Goal: Task Accomplishment & Management: Manage account settings

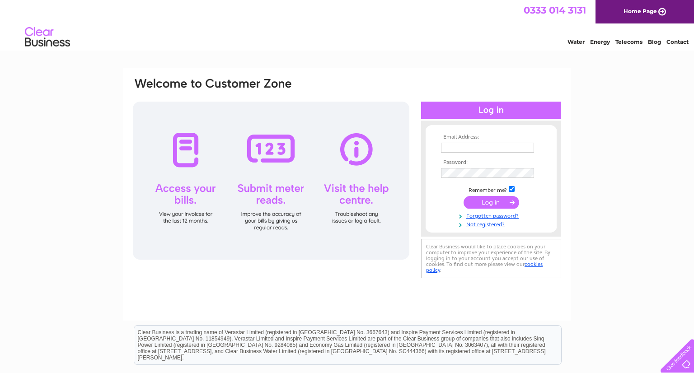
click at [472, 144] on input "text" at bounding box center [487, 148] width 93 height 10
type input "samwiggins12@hotmail.co.uk"
click at [463, 196] on input "submit" at bounding box center [491, 202] width 56 height 13
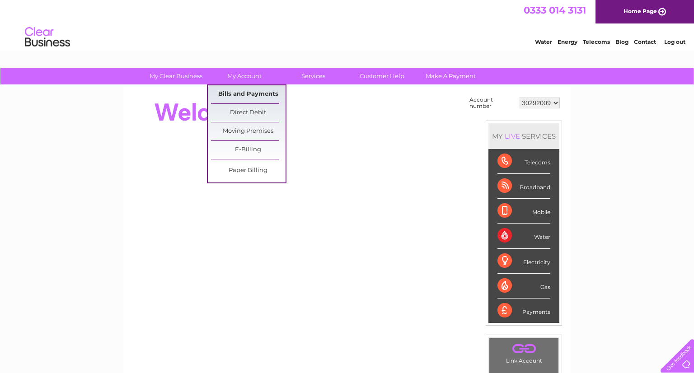
click at [252, 93] on link "Bills and Payments" at bounding box center [248, 94] width 75 height 18
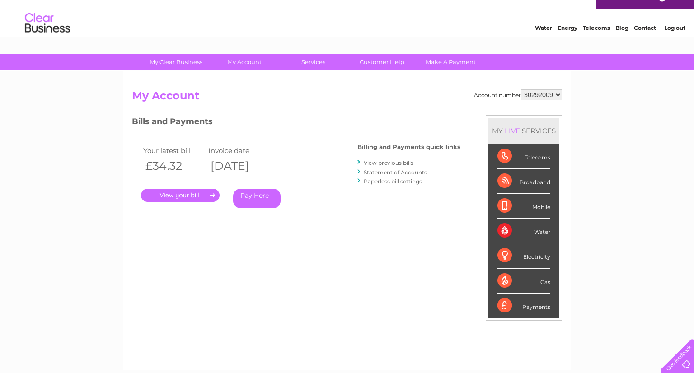
scroll to position [14, 0]
click at [396, 162] on link "View previous bills" at bounding box center [388, 162] width 50 height 7
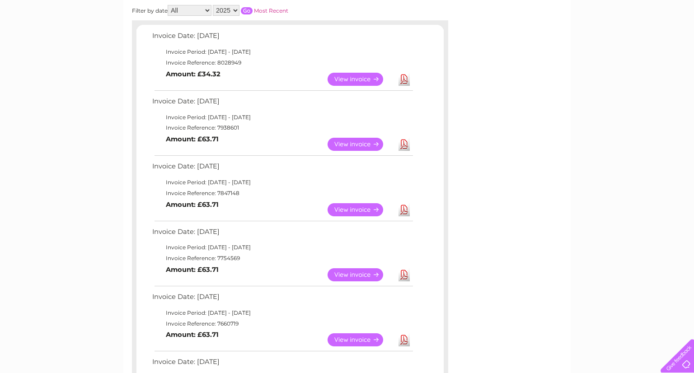
scroll to position [144, 0]
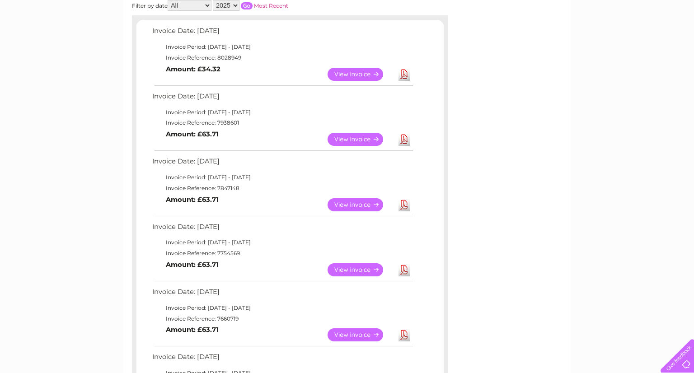
click at [405, 205] on link "Download" at bounding box center [403, 204] width 11 height 13
click at [409, 136] on link "Download" at bounding box center [403, 139] width 11 height 13
